Goal: Obtain resource: Obtain resource

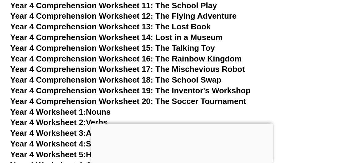
scroll to position [2554, 0]
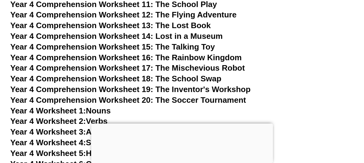
click at [243, 124] on div at bounding box center [182, 124] width 182 height 0
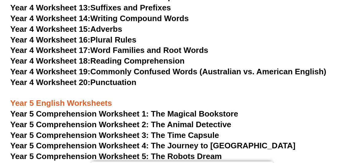
scroll to position [2786, 0]
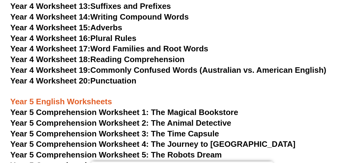
click at [166, 14] on link "Year 4 Worksheet 14: Writing Compound Words" at bounding box center [99, 16] width 178 height 9
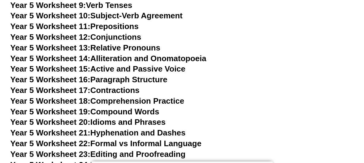
scroll to position [3129, 0]
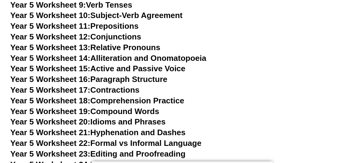
click at [119, 2] on link "Year 5 Worksheet 9: Verb Tenses" at bounding box center [71, 4] width 122 height 9
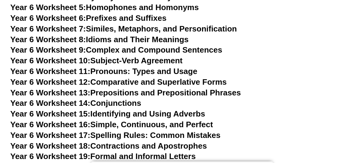
scroll to position [3560, 0]
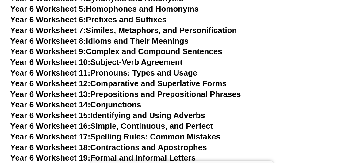
click at [135, 100] on link "Year 6 Worksheet 14: Conjunctions" at bounding box center [75, 104] width 131 height 9
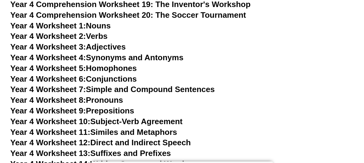
scroll to position [2642, 0]
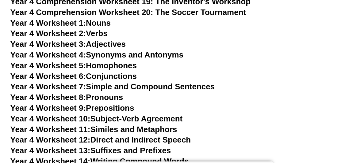
click at [96, 21] on link "Year 4 Worksheet 1: Nouns" at bounding box center [60, 22] width 100 height 9
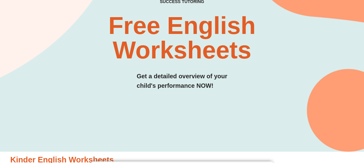
scroll to position [56, 0]
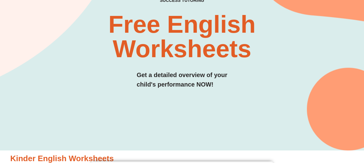
click at [280, 26] on h2 "Free English Worksheets​" at bounding box center [182, 36] width 216 height 49
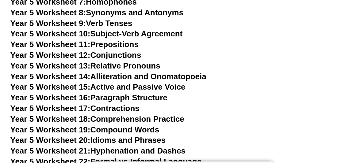
scroll to position [3112, 0]
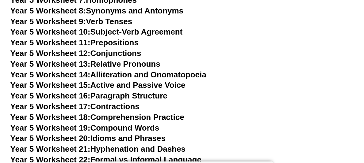
click at [154, 95] on link "Year 5 Worksheet 16: Paragraph Structure" at bounding box center [88, 95] width 157 height 9
